Goal: Task Accomplishment & Management: Use online tool/utility

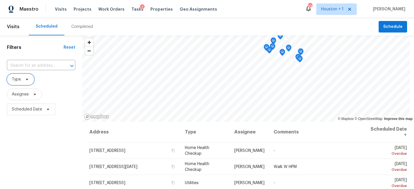
click at [23, 82] on span "Type" at bounding box center [20, 79] width 27 height 11
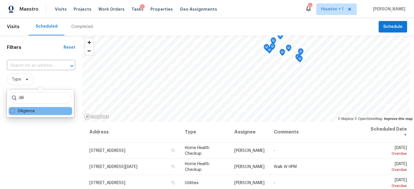
type input "dili"
click at [28, 109] on label "Diligence" at bounding box center [22, 111] width 24 height 6
click at [14, 109] on input "Diligence" at bounding box center [12, 110] width 4 height 4
checkbox input "true"
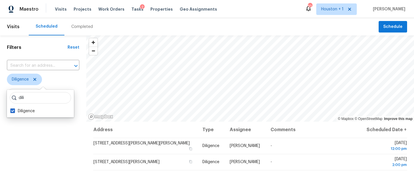
click at [27, 140] on div "Filters Reset ​ Diligence Assignee Scheduled Date" at bounding box center [43, 153] width 86 height 237
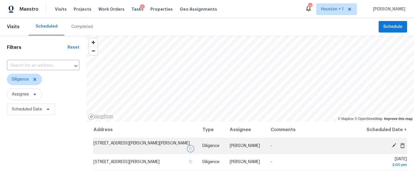
click at [189, 147] on icon "button" at bounding box center [190, 148] width 3 height 3
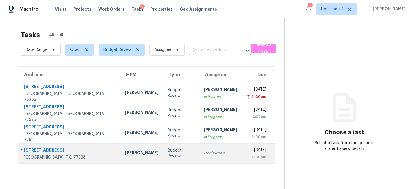
click at [127, 159] on td "[PERSON_NAME]" at bounding box center [141, 153] width 43 height 20
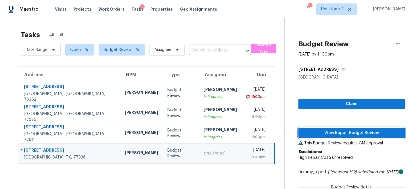
click at [323, 134] on span "View Repair Budget Review" at bounding box center [351, 132] width 97 height 7
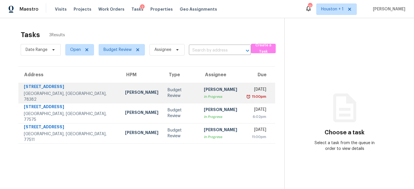
click at [204, 92] on div "[PERSON_NAME]" at bounding box center [220, 89] width 33 height 7
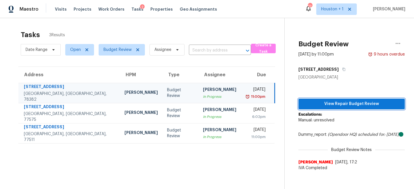
click at [346, 106] on span "View Repair Budget Review" at bounding box center [351, 103] width 97 height 7
